Goal: Information Seeking & Learning: Learn about a topic

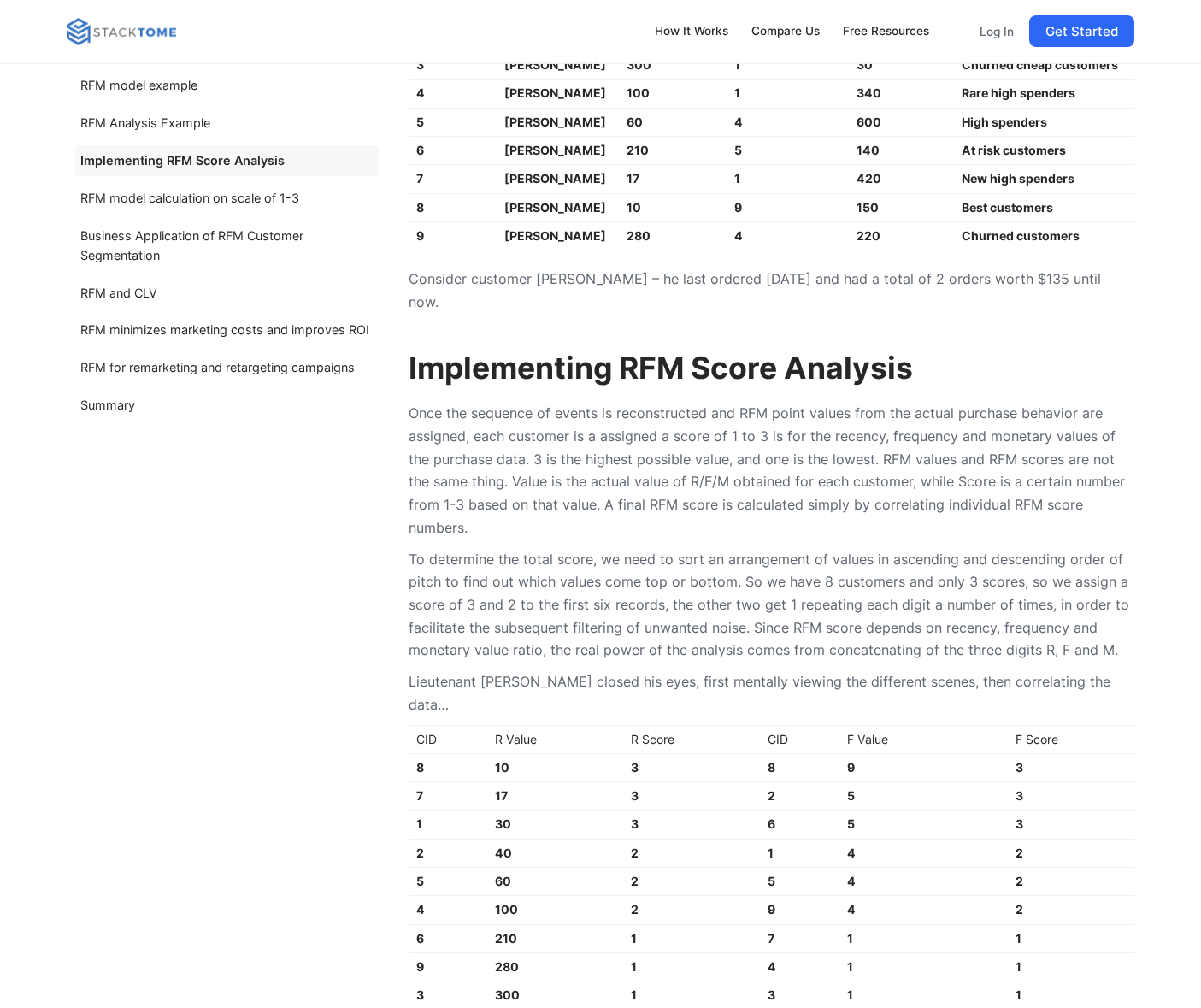
scroll to position [3504, 0]
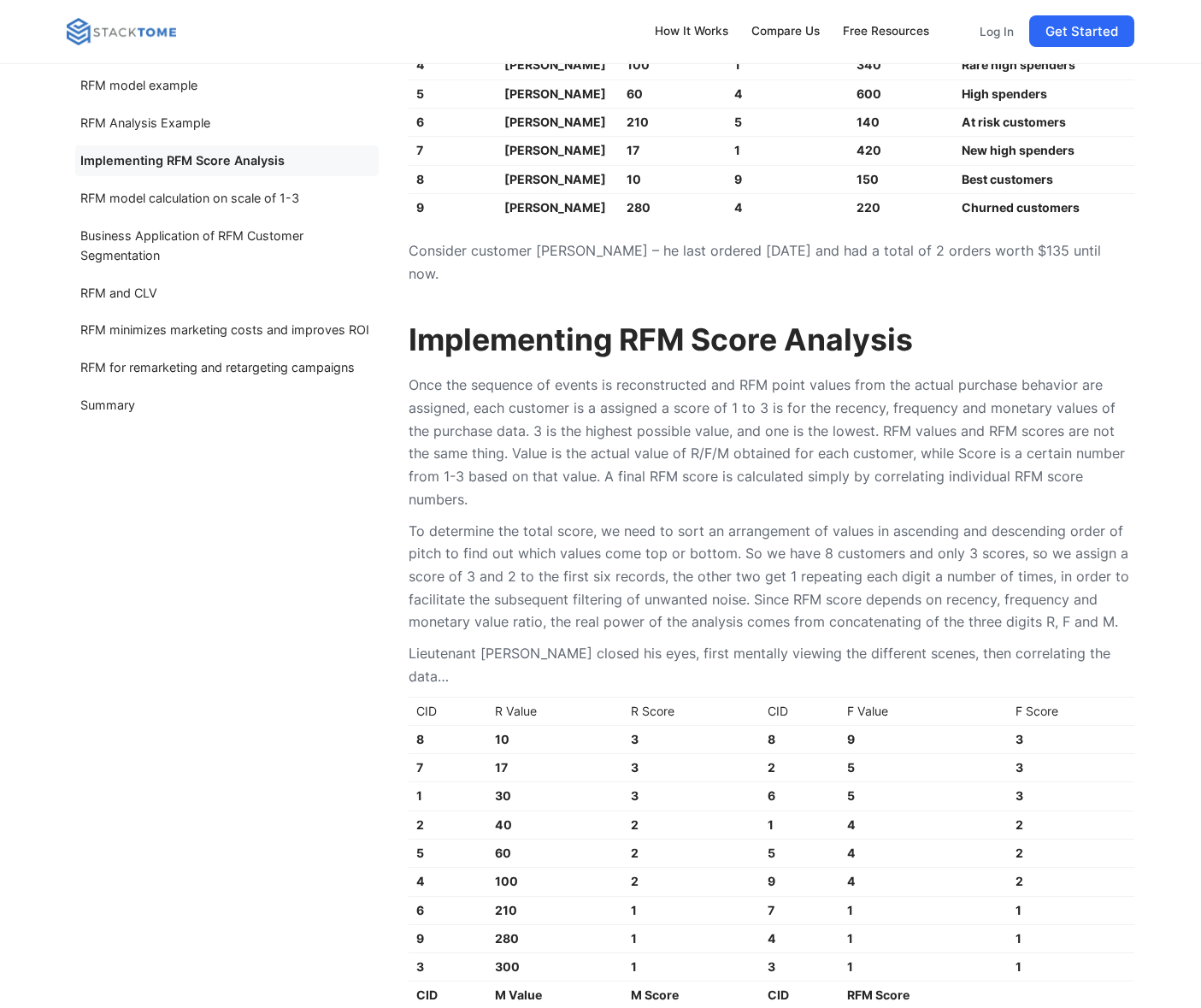
click at [584, 568] on p "To determine the total score, we need to sort an arrangement of values in ascen…" at bounding box center [771, 577] width 726 height 114
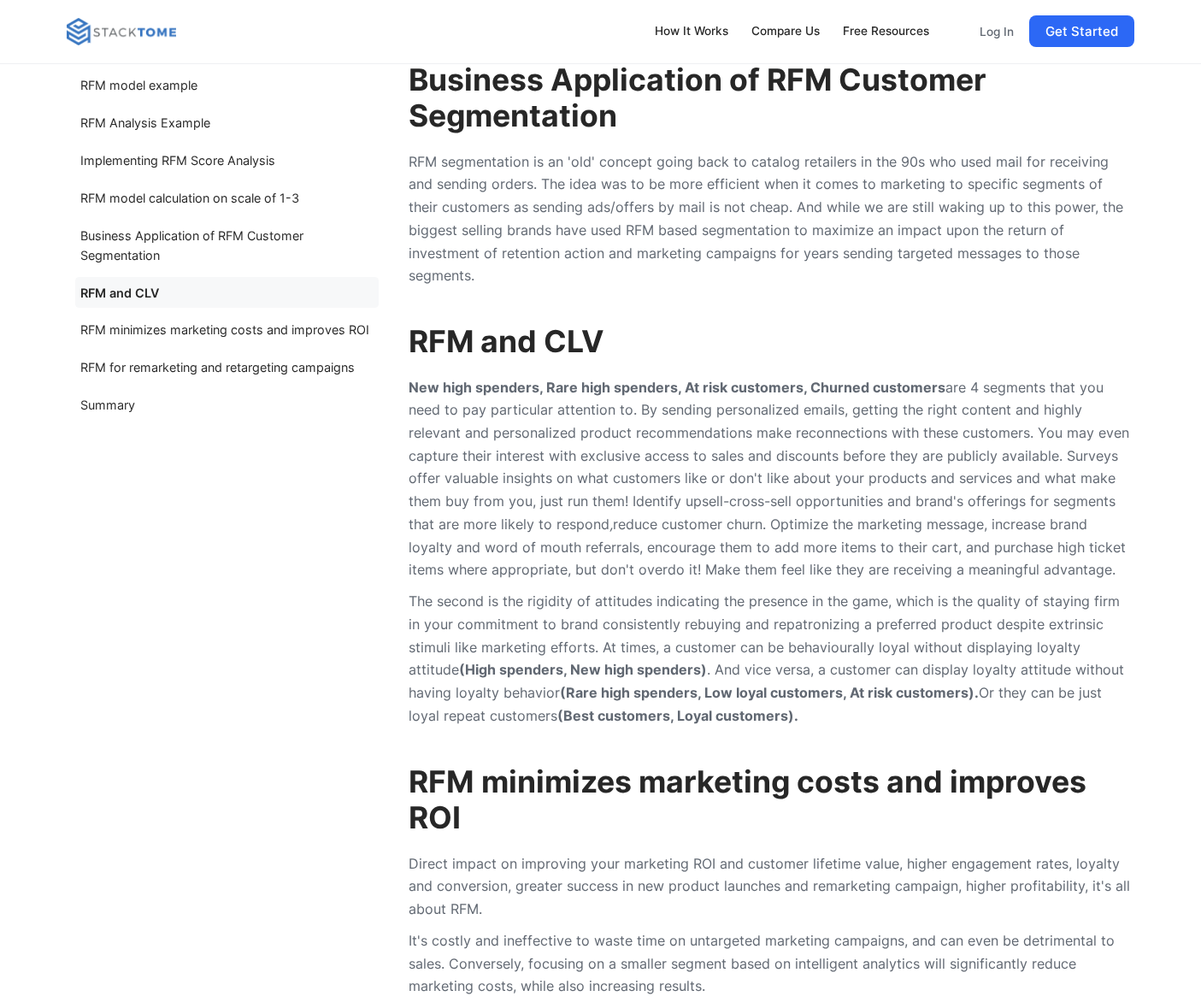
scroll to position [6240, 0]
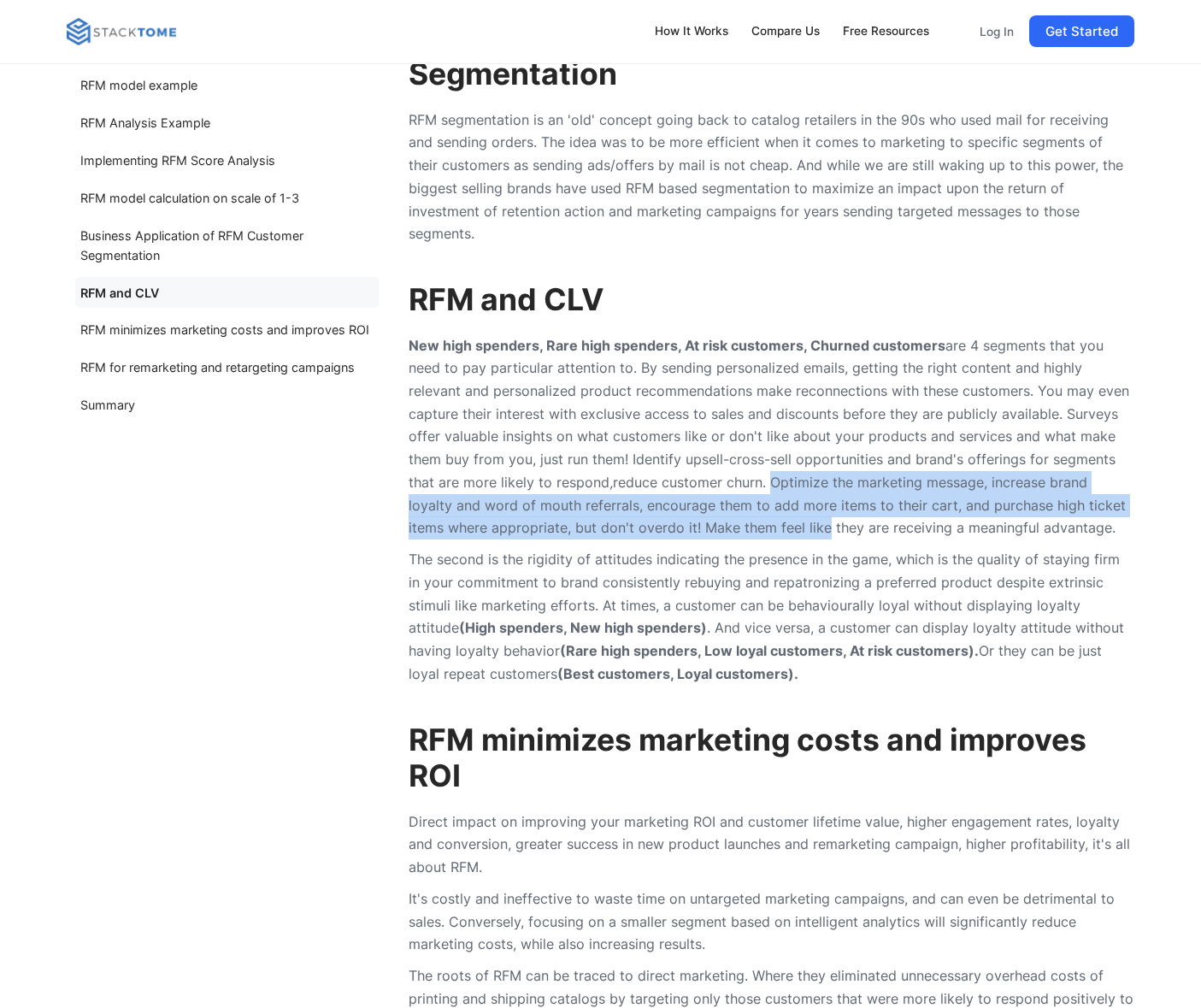
drag, startPoint x: 714, startPoint y: 452, endPoint x: 734, endPoint y: 503, distance: 54.8
click at [734, 503] on p "New high spenders, Rare high spenders, At risk customers, Churned customers are…" at bounding box center [771, 436] width 726 height 205
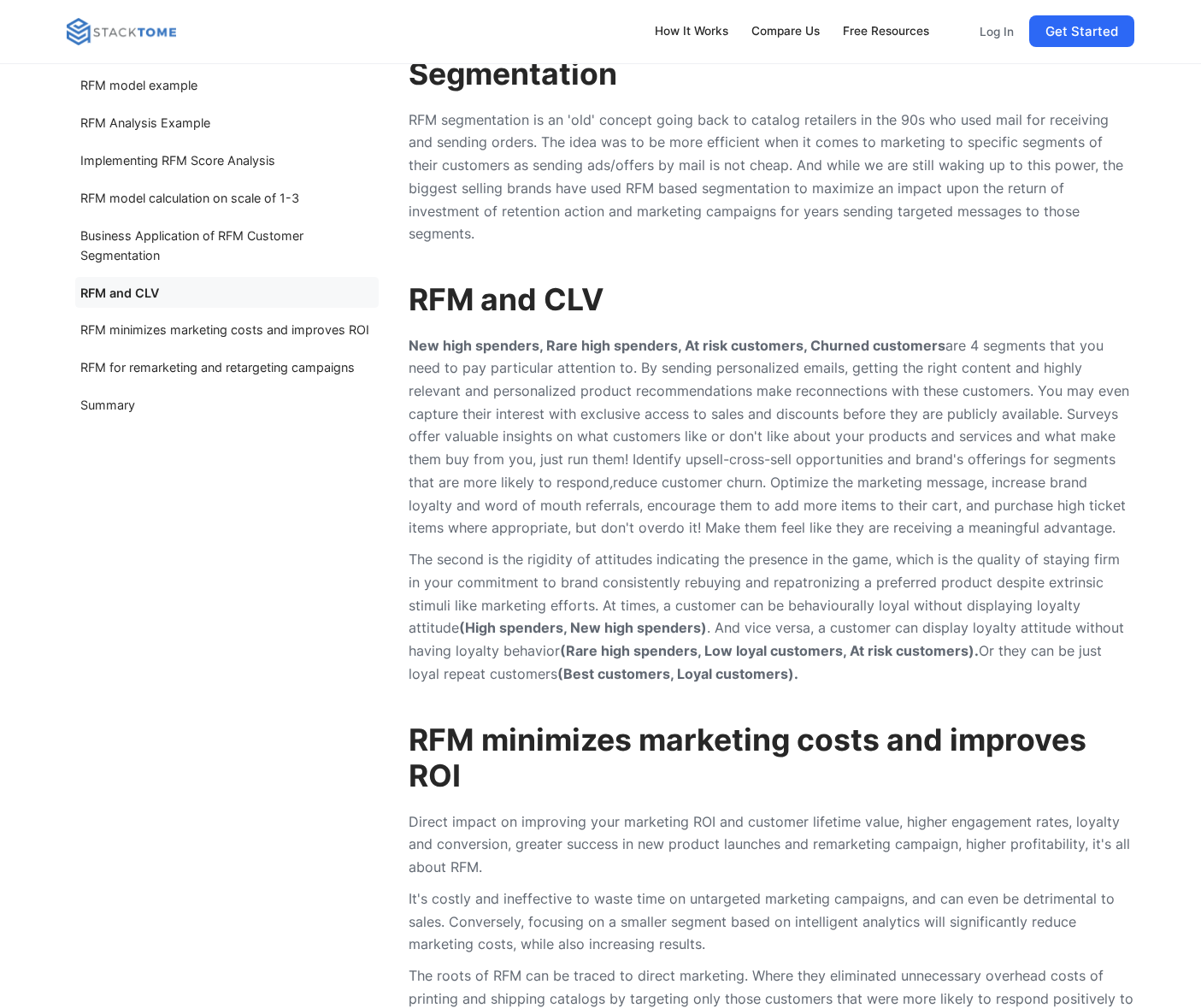
click at [469, 548] on p "The second is the rigidity of attitudes indicating the presence in the game, wh…" at bounding box center [771, 616] width 726 height 137
click at [604, 548] on p "The second is the rigidity of attitudes indicating the presence in the game, wh…" at bounding box center [771, 616] width 726 height 137
click at [783, 548] on p "The second is the rigidity of attitudes indicating the presence in the game, wh…" at bounding box center [771, 616] width 726 height 137
click at [1021, 548] on p "The second is the rigidity of attitudes indicating the presence in the game, wh…" at bounding box center [771, 616] width 726 height 137
click at [634, 549] on p "The second is the rigidity of attitudes indicating the presence in the game, wh…" at bounding box center [771, 616] width 726 height 137
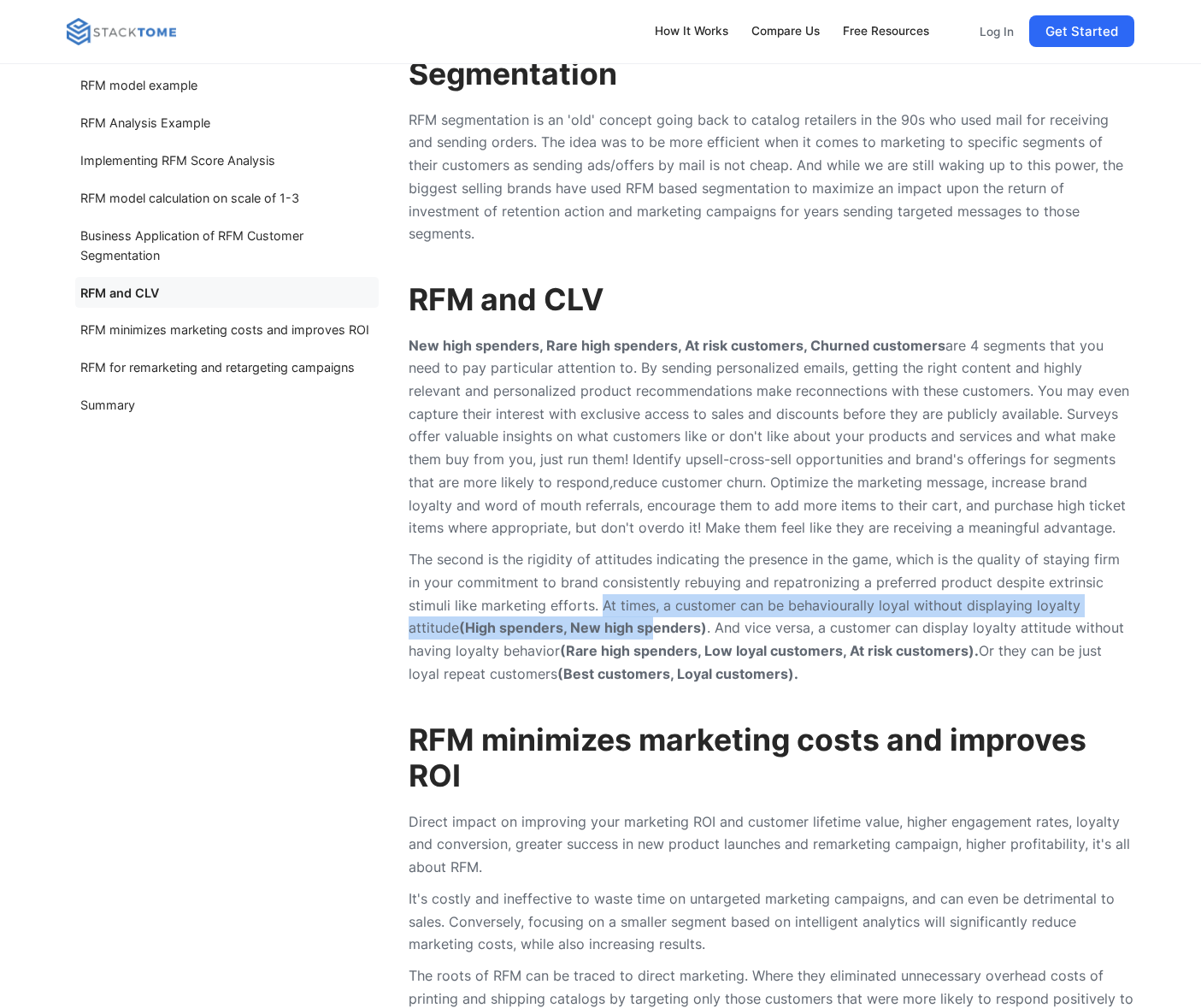
drag, startPoint x: 553, startPoint y: 578, endPoint x: 558, endPoint y: 592, distance: 14.9
click at [558, 592] on p "The second is the rigidity of attitudes indicating the presence in the game, wh…" at bounding box center [771, 616] width 726 height 137
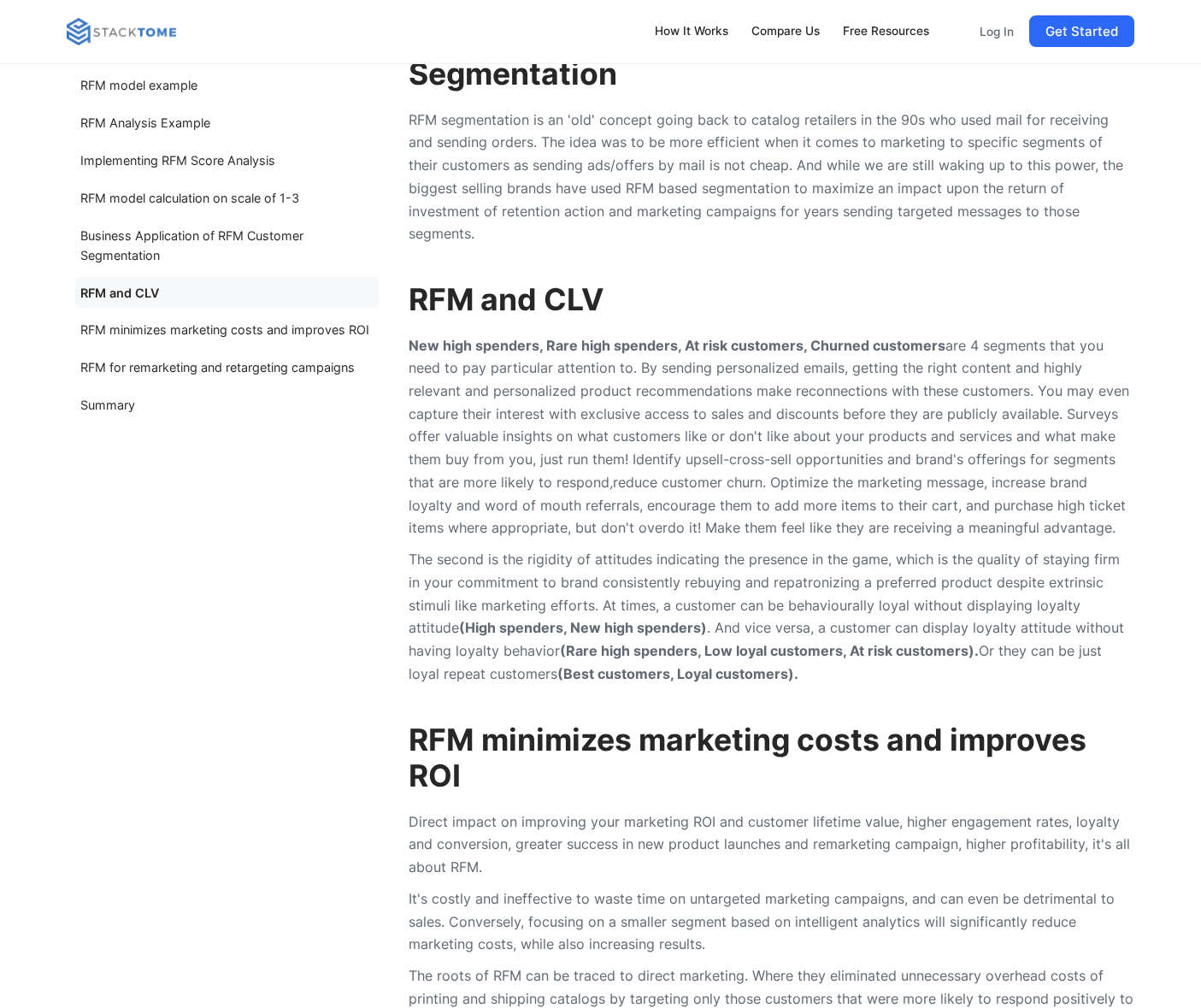
click at [645, 591] on p "The second is the rigidity of attitudes indicating the presence in the game, wh…" at bounding box center [771, 616] width 726 height 137
click at [418, 618] on p "The second is the rigidity of attitudes indicating the presence in the game, wh…" at bounding box center [771, 616] width 726 height 137
click at [414, 642] on p "The second is the rigidity of attitudes indicating the presence in the game, wh…" at bounding box center [771, 616] width 726 height 137
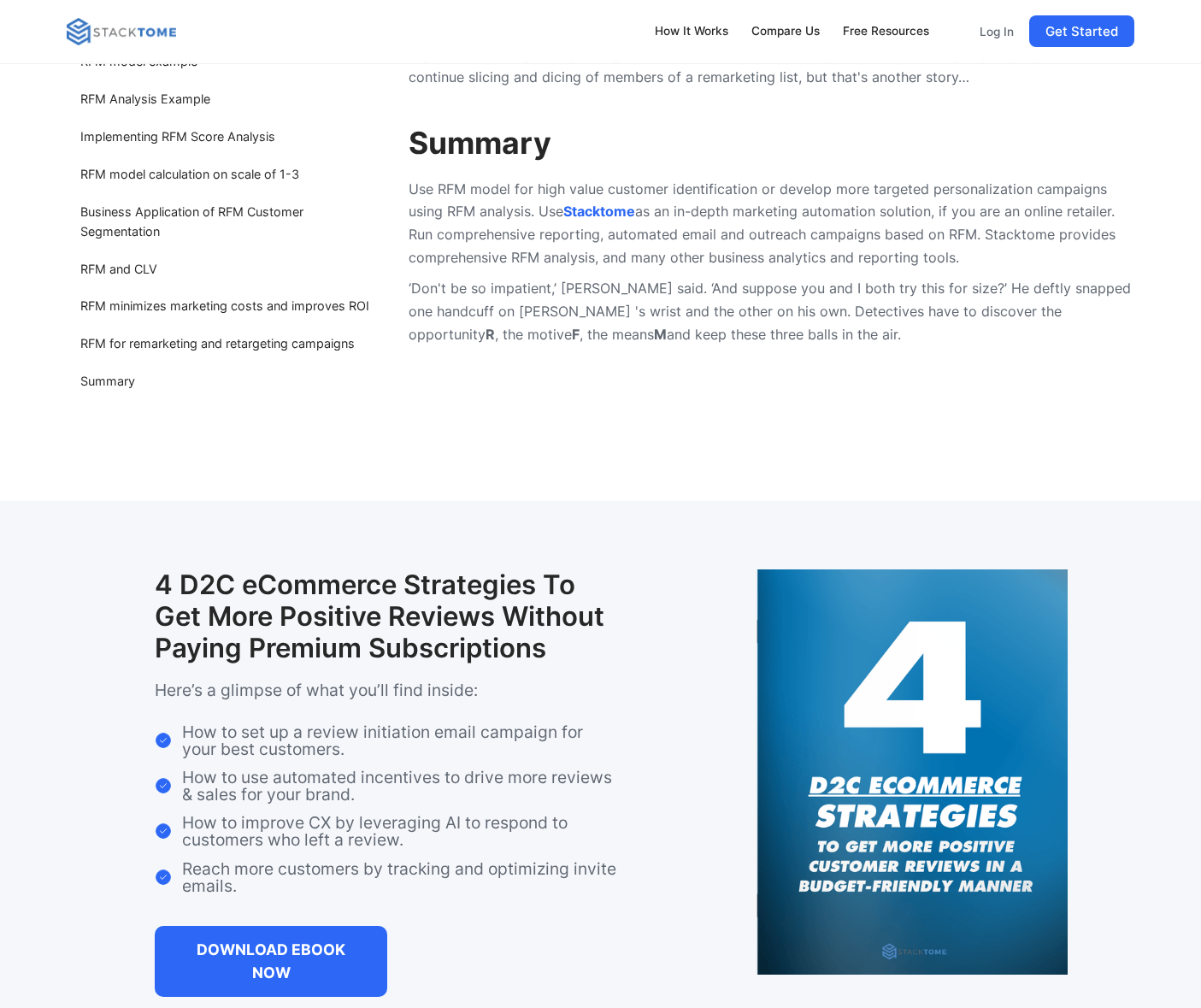
scroll to position [7521, 0]
